Goal: Find specific page/section: Find specific page/section

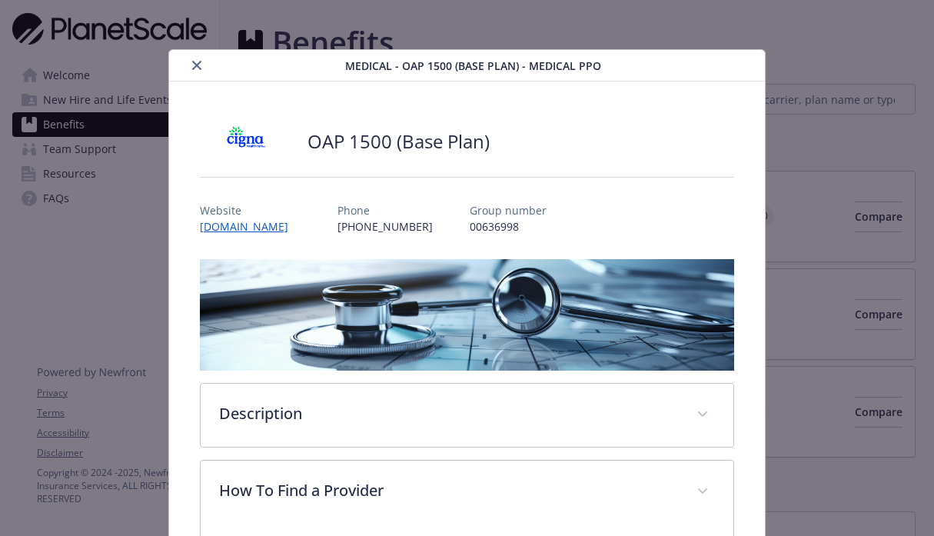
scroll to position [317, 0]
